Goal: Task Accomplishment & Management: Manage account settings

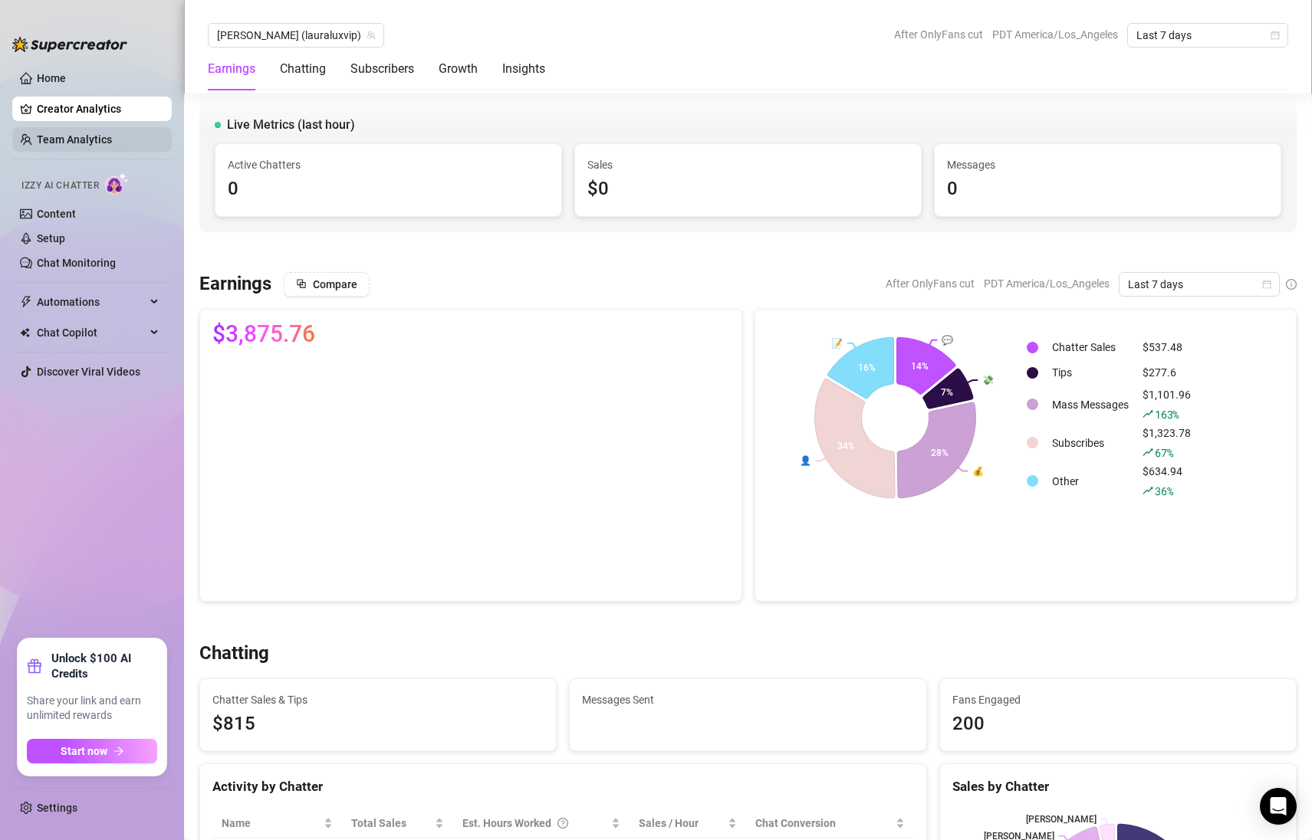
scroll to position [1969, 0]
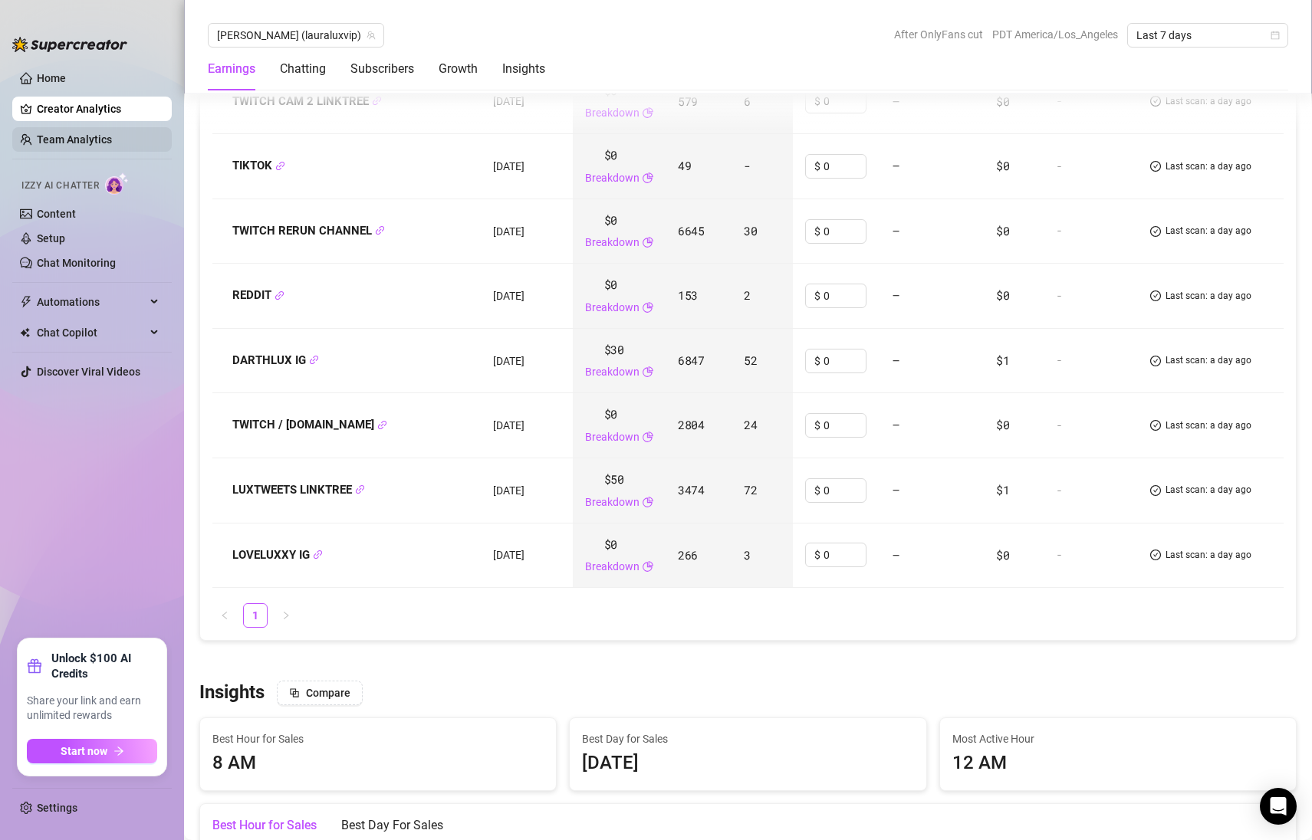
click at [103, 133] on link "Team Analytics" at bounding box center [74, 139] width 75 height 12
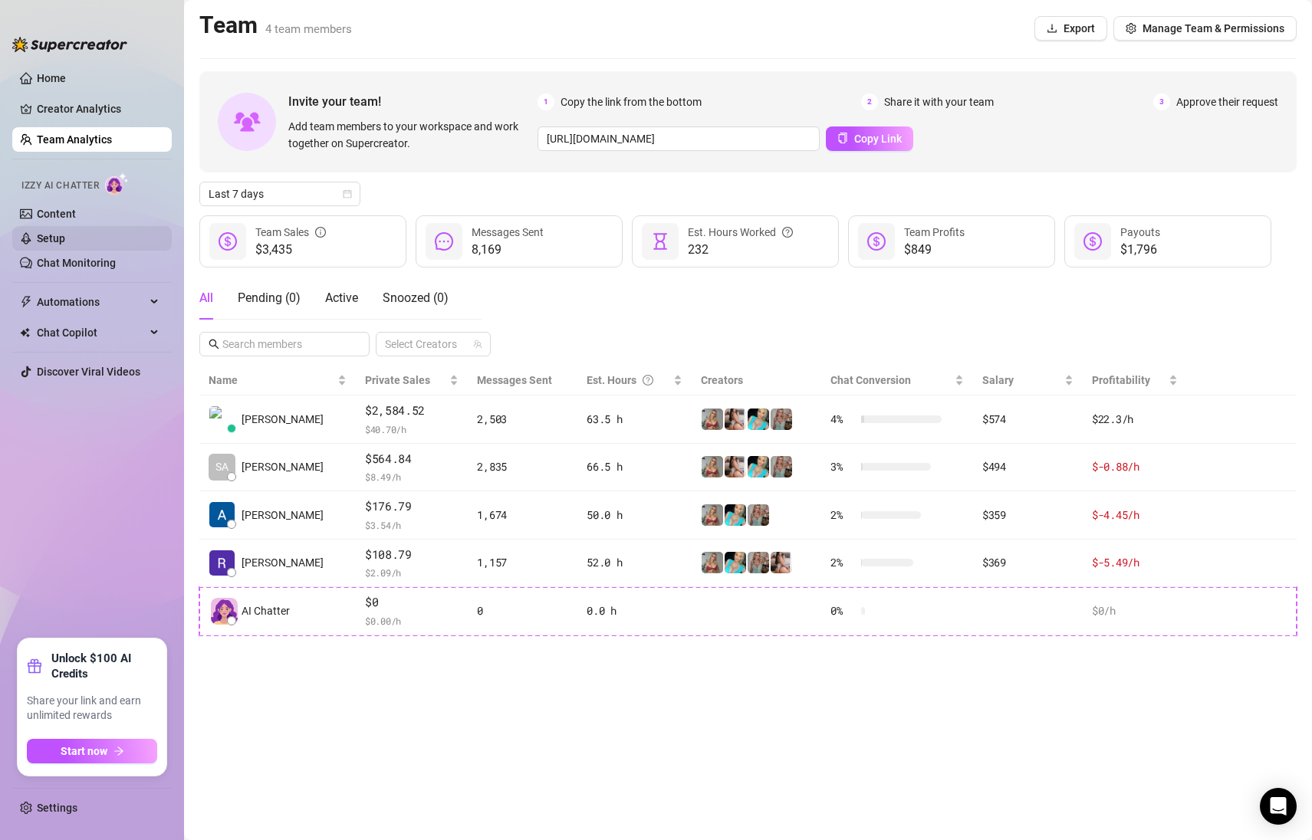
click at [65, 240] on link "Setup" at bounding box center [51, 238] width 28 height 12
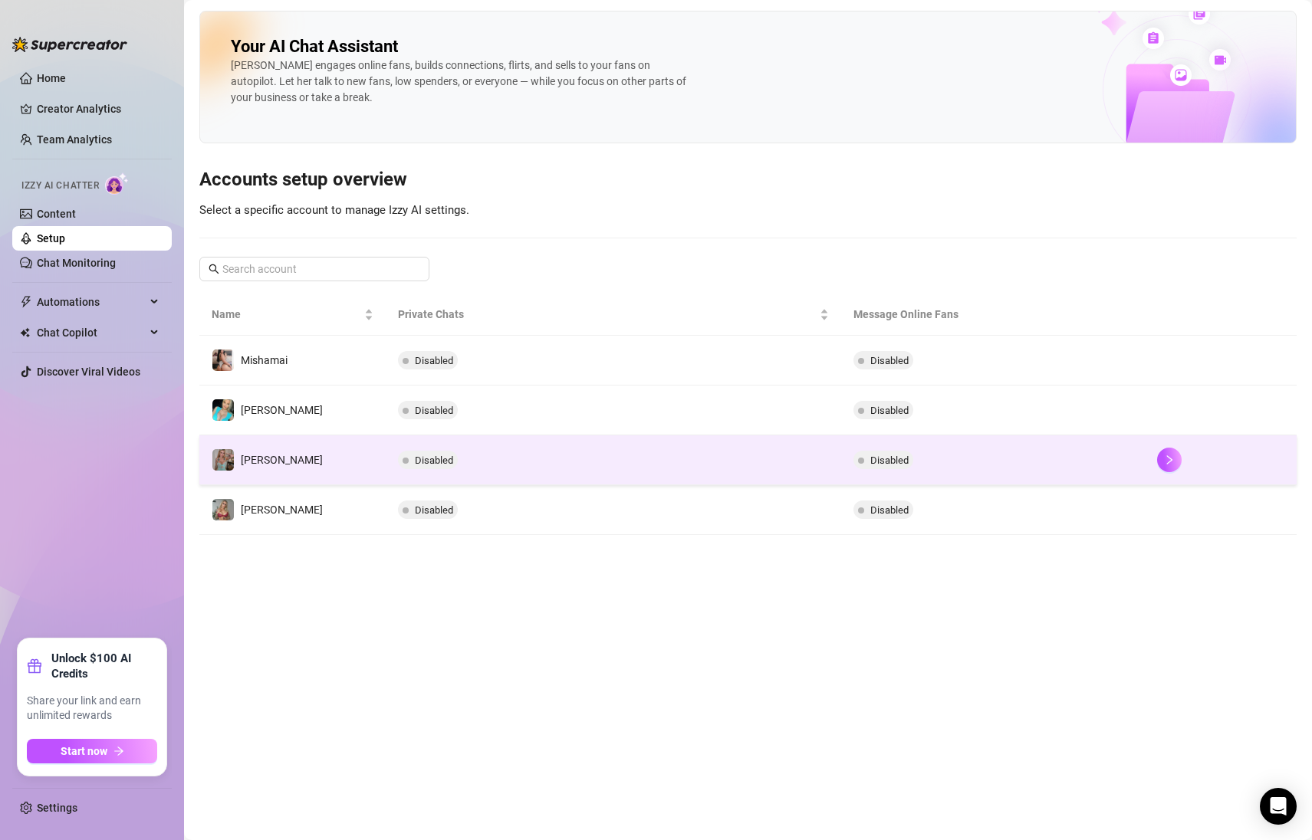
click at [258, 479] on td "[PERSON_NAME]" at bounding box center [292, 461] width 186 height 50
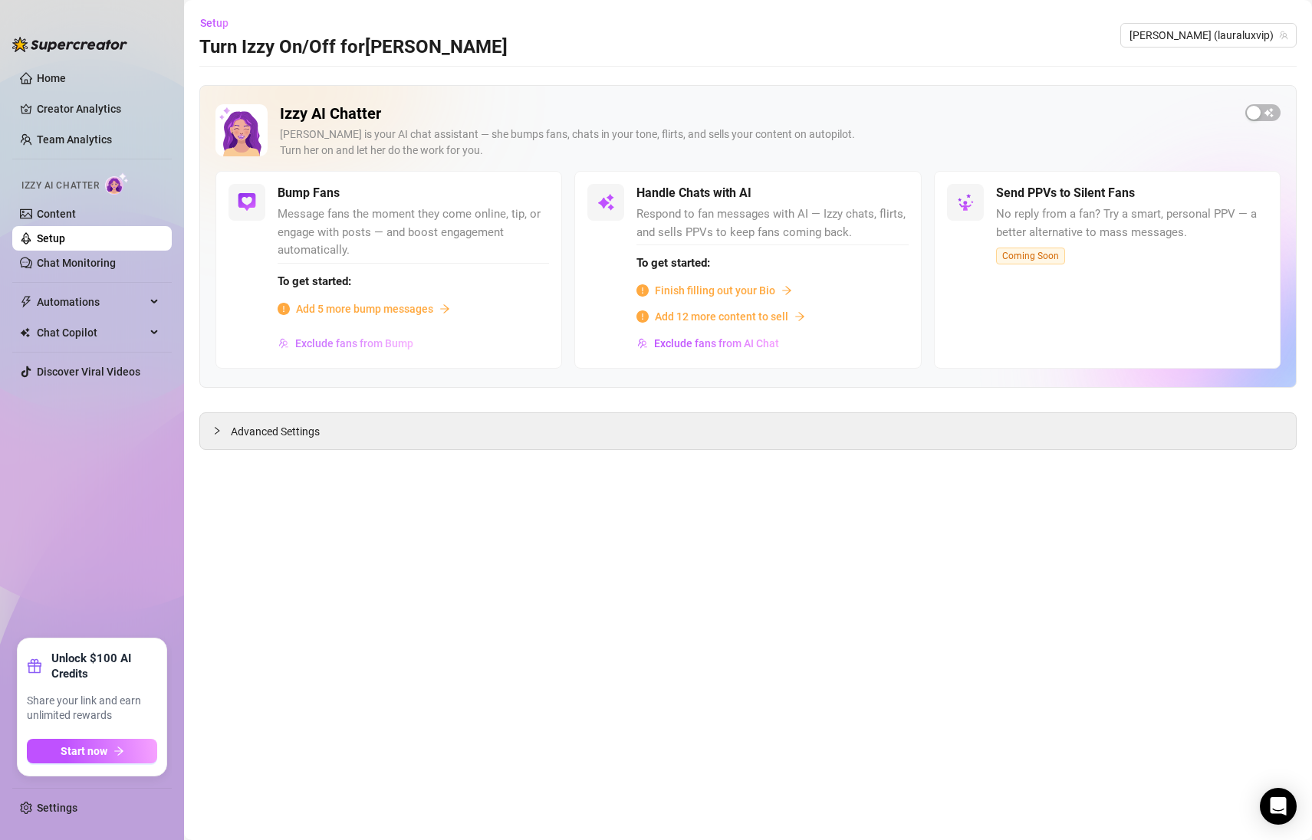
click at [386, 344] on span "Exclude fans from Bump" at bounding box center [354, 343] width 118 height 12
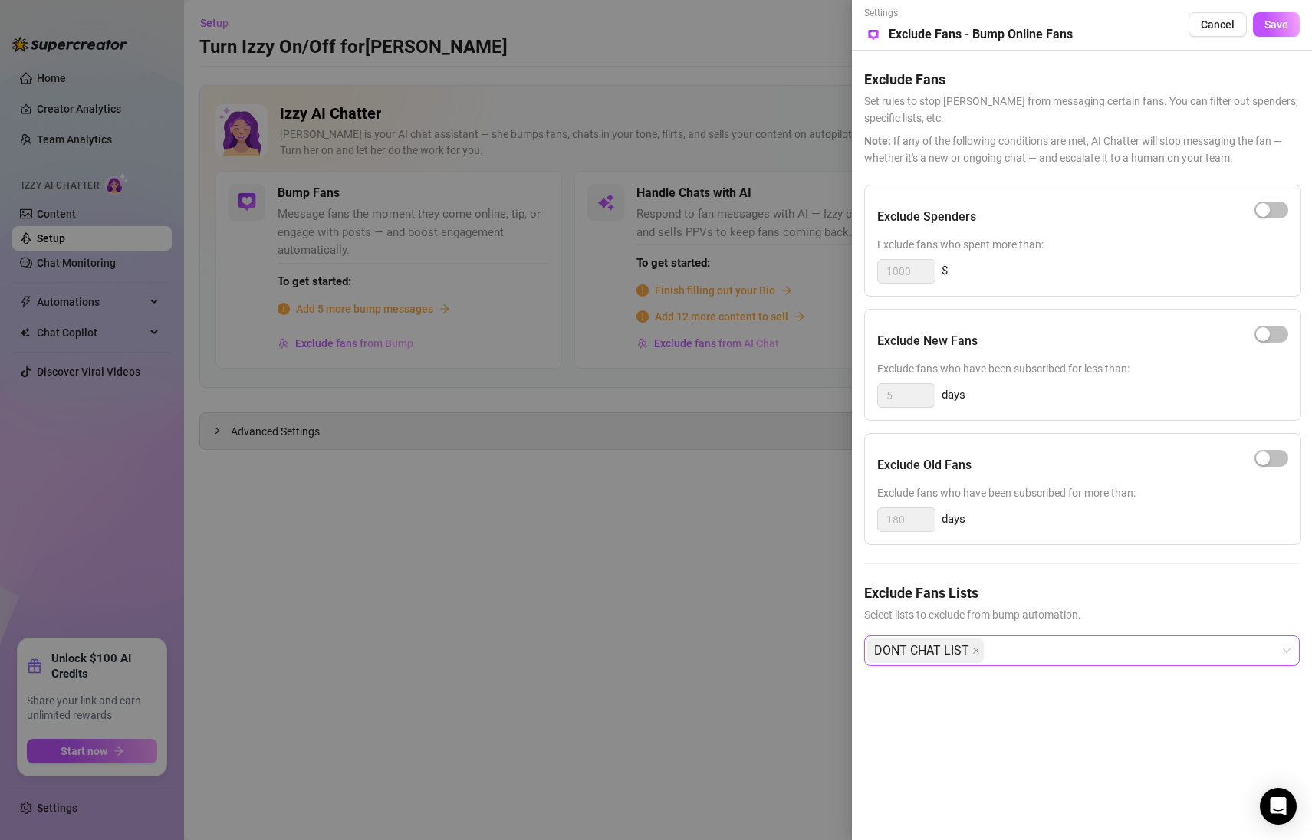
click at [1103, 658] on div "DONT CHAT LIST" at bounding box center [1073, 651] width 413 height 28
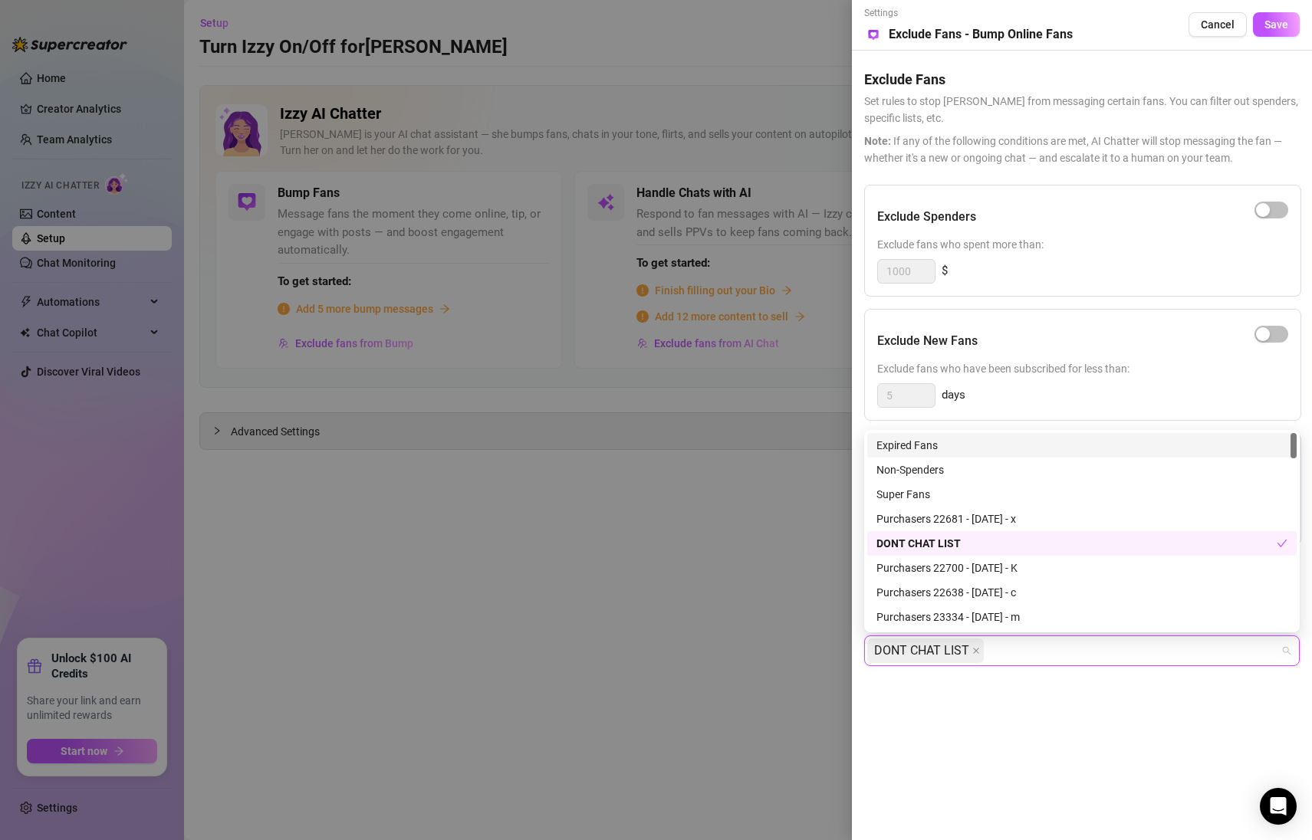
click at [1028, 445] on div "Expired Fans" at bounding box center [1081, 445] width 411 height 17
click at [741, 574] on div at bounding box center [656, 420] width 1312 height 840
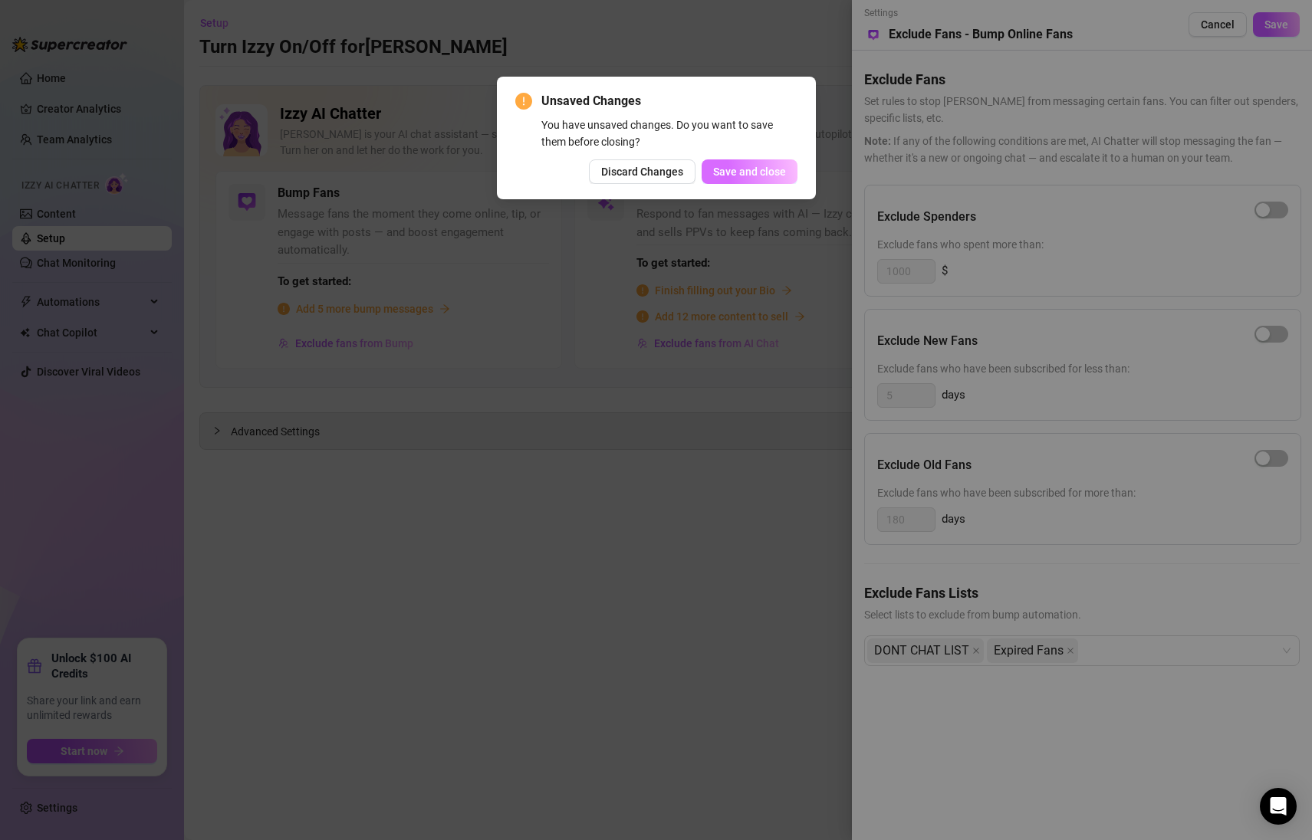
click at [780, 173] on span "Save and close" at bounding box center [749, 172] width 73 height 12
